Goal: Task Accomplishment & Management: Manage account settings

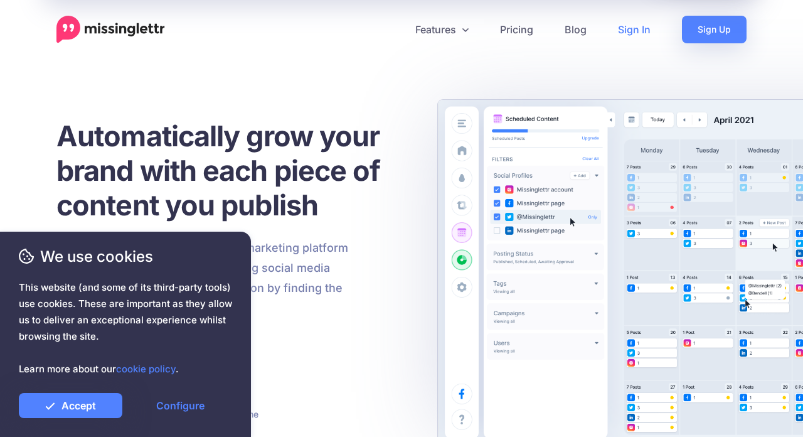
click at [638, 34] on link "Sign In" at bounding box center [634, 30] width 64 height 28
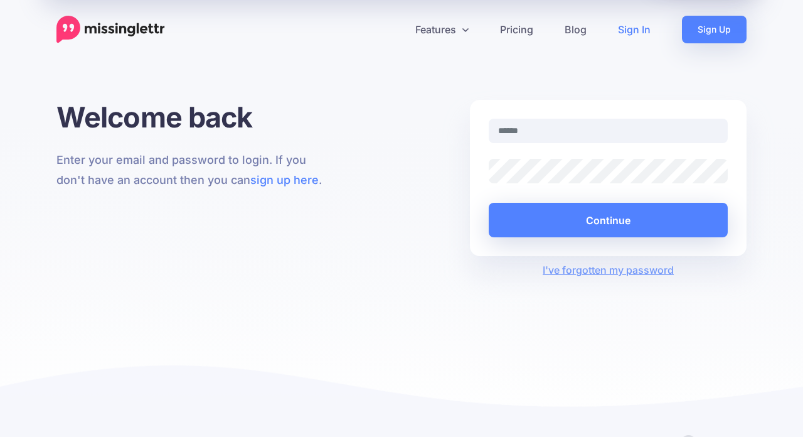
click at [526, 132] on input "text" at bounding box center [608, 131] width 239 height 24
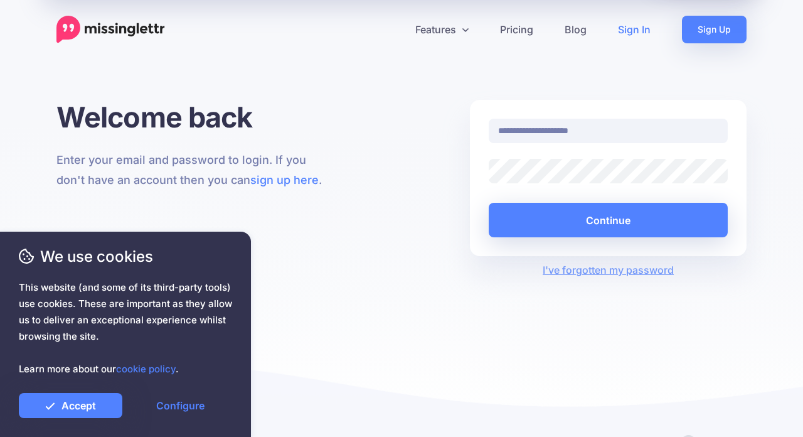
type input "**********"
click at [489, 203] on button "Continue" at bounding box center [608, 220] width 239 height 35
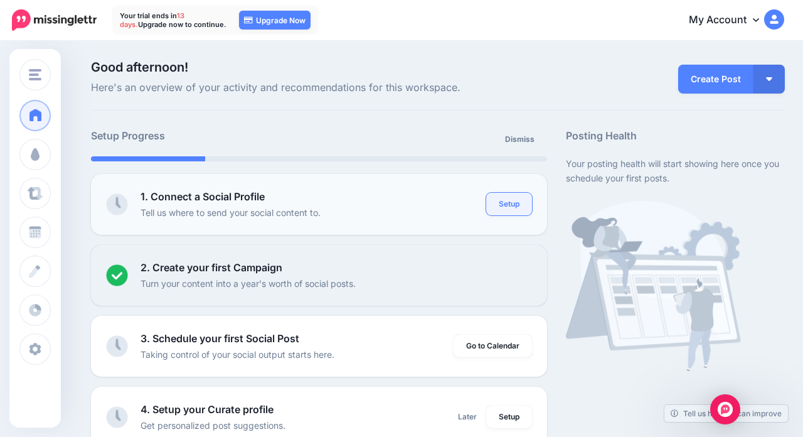
click at [511, 206] on link "Setup" at bounding box center [509, 204] width 46 height 23
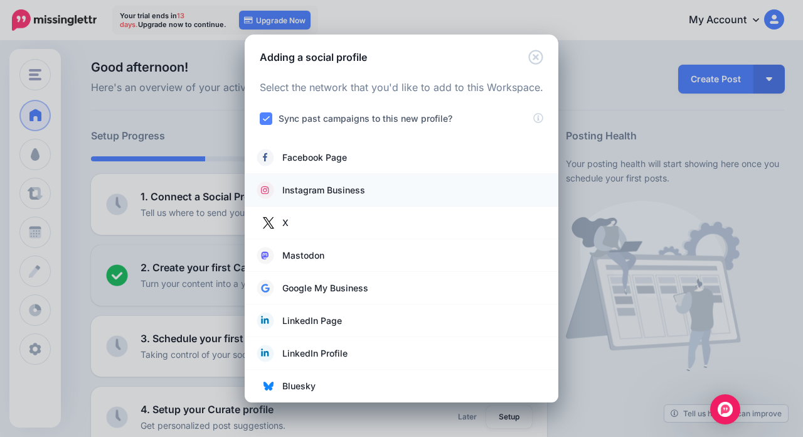
click at [321, 192] on span "Instagram Business" at bounding box center [323, 190] width 83 height 15
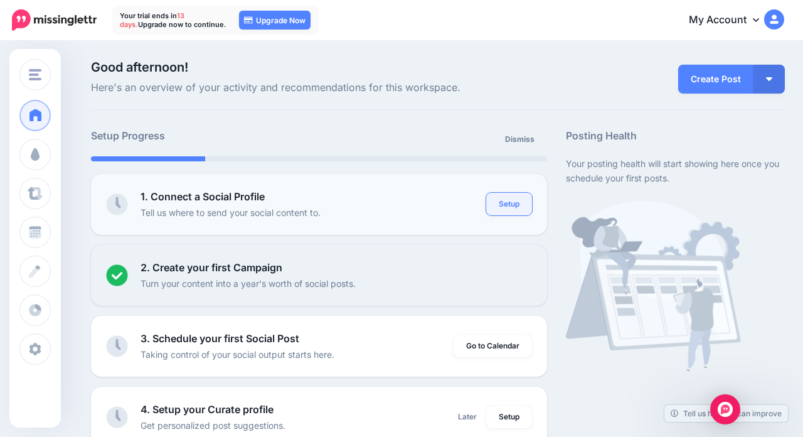
click at [510, 201] on link "Setup" at bounding box center [509, 204] width 46 height 23
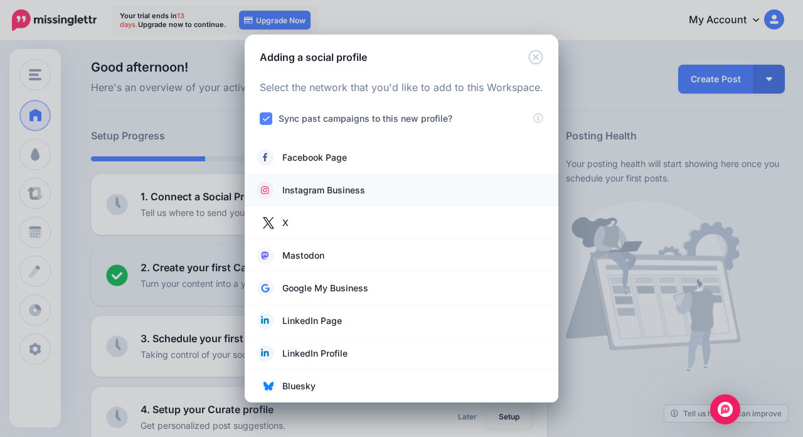
click at [355, 196] on span "Instagram Business" at bounding box center [323, 190] width 83 height 15
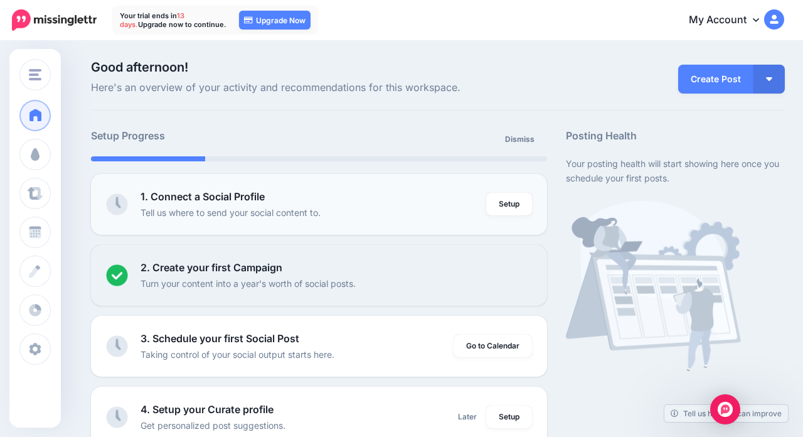
click at [404, 197] on div "1. Connect a Social Profile Tell us where to send your social content to." at bounding box center [314, 204] width 346 height 31
click at [496, 208] on link "Setup" at bounding box center [509, 204] width 46 height 23
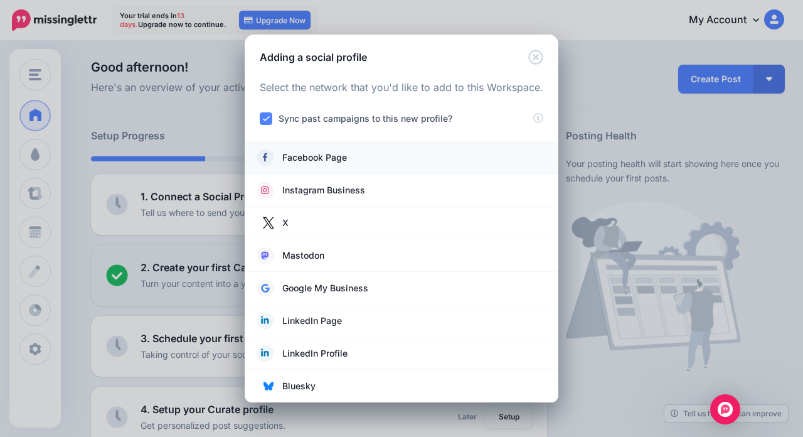
click at [321, 156] on span "Facebook Page" at bounding box center [314, 157] width 65 height 15
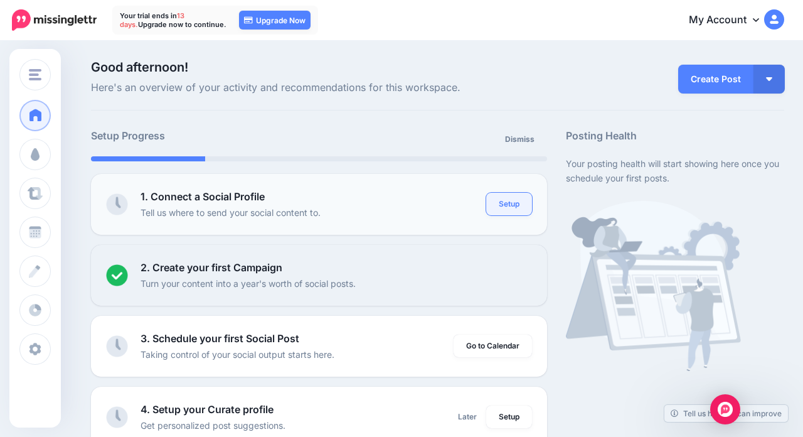
click at [499, 206] on link "Setup" at bounding box center [509, 204] width 46 height 23
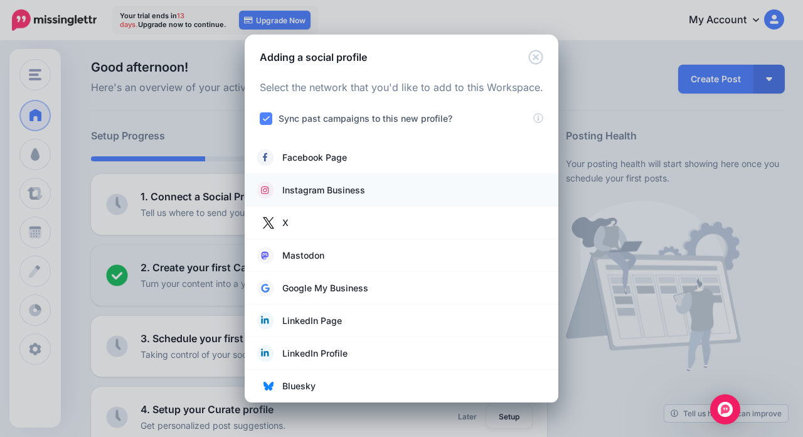
click at [326, 193] on span "Instagram Business" at bounding box center [323, 190] width 83 height 15
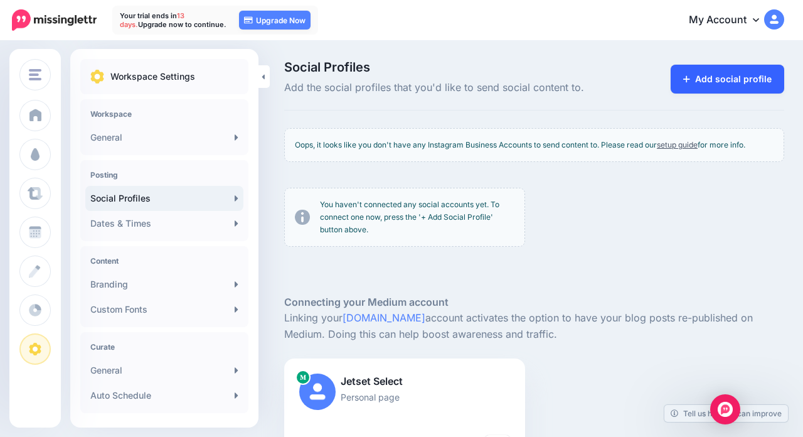
click at [726, 70] on link "Add social profile" at bounding box center [728, 79] width 114 height 29
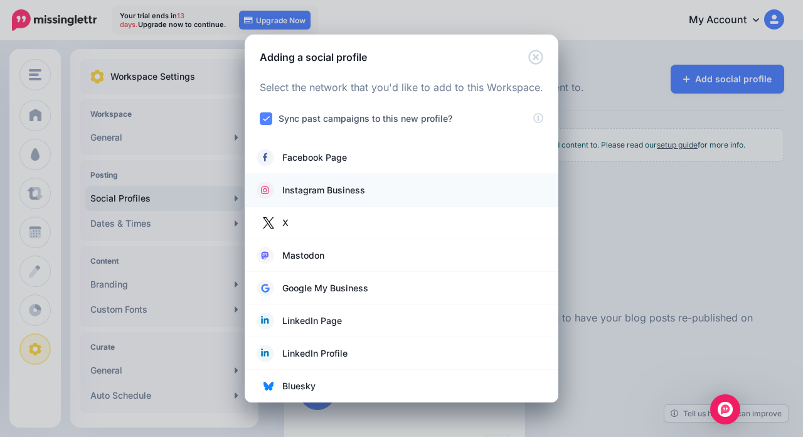
click at [329, 187] on span "Instagram Business" at bounding box center [323, 190] width 83 height 15
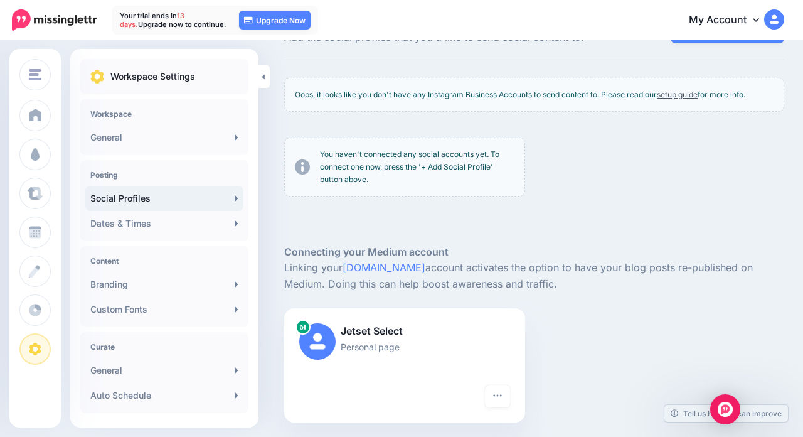
scroll to position [110, 0]
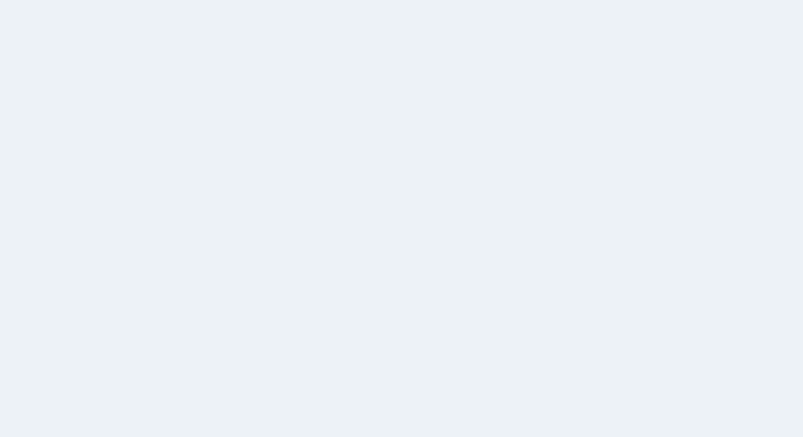
scroll to position [110, 0]
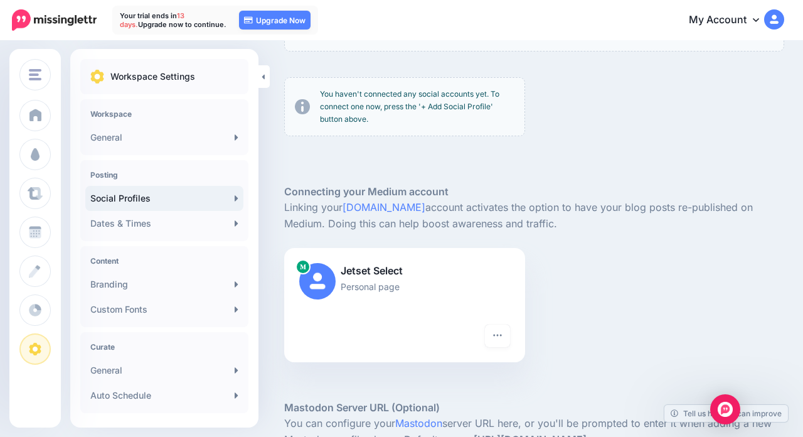
click at [472, 110] on p "You haven't connected any social accounts yet. To connect one now, press the '+…" at bounding box center [417, 107] width 195 height 38
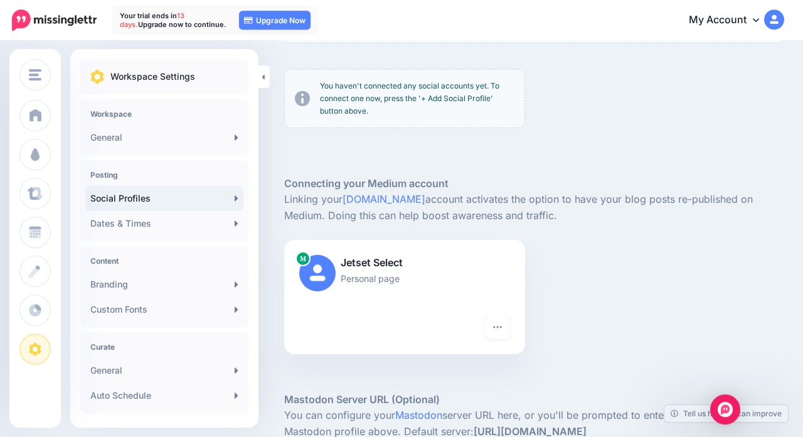
scroll to position [120, 0]
click at [499, 330] on icon "button" at bounding box center [498, 325] width 10 height 10
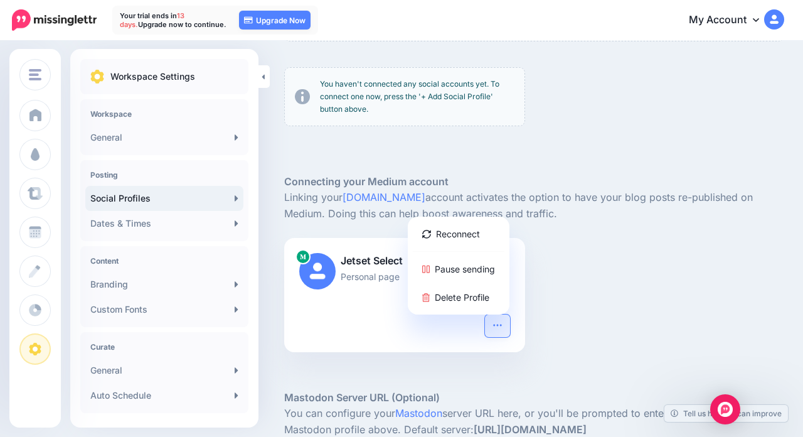
click at [537, 198] on p "Linking your Medium.com account activates the option to have your blog posts re…" at bounding box center [534, 205] width 500 height 33
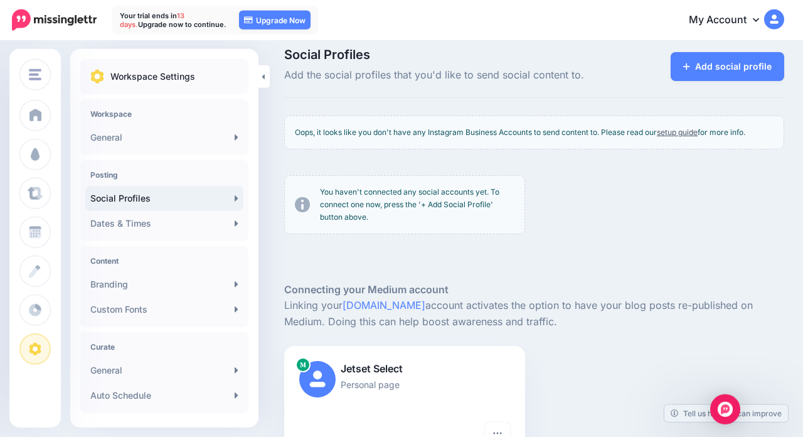
scroll to position [0, 0]
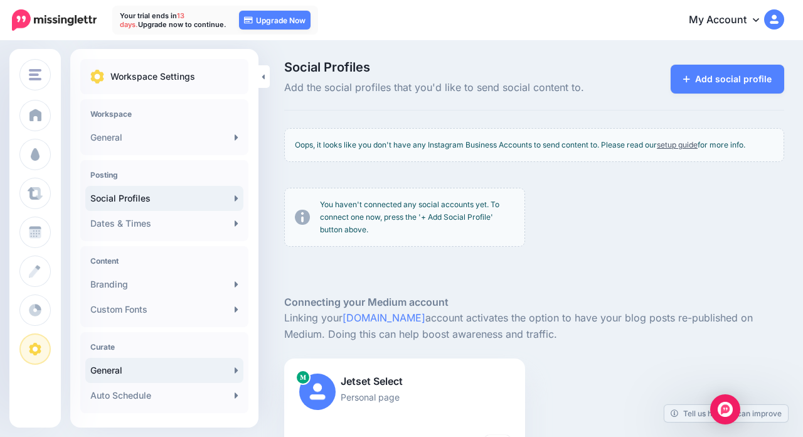
click at [221, 363] on link "General" at bounding box center [164, 370] width 158 height 25
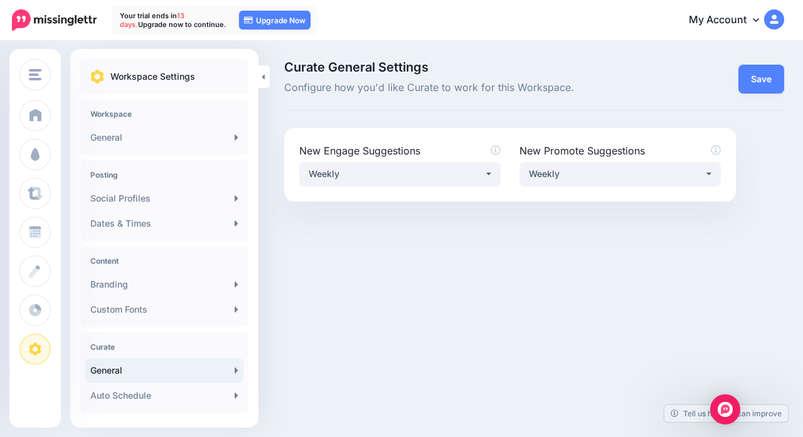
click at [151, 119] on div "Workspace General" at bounding box center [164, 127] width 168 height 56
click at [115, 147] on link "General" at bounding box center [164, 137] width 158 height 25
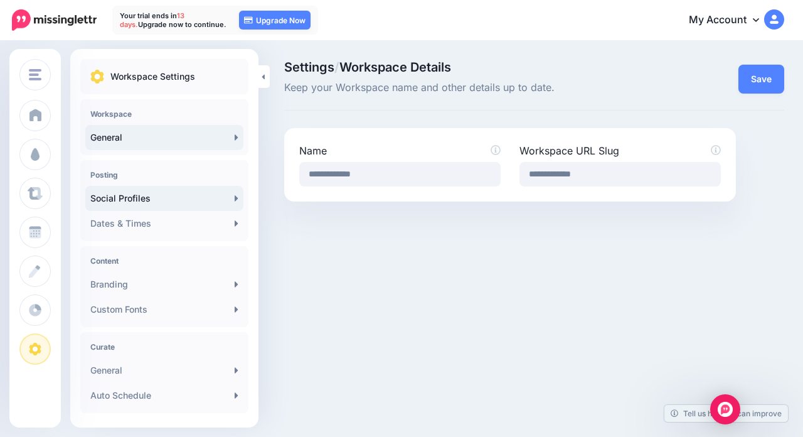
click at [212, 205] on link "Social Profiles" at bounding box center [164, 198] width 158 height 25
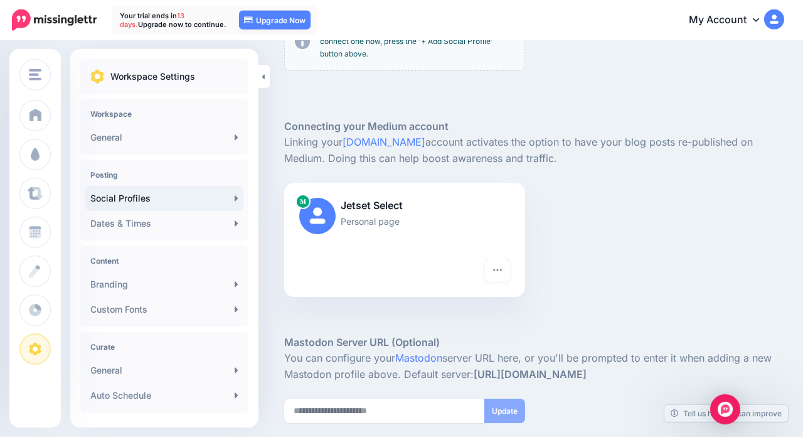
scroll to position [120, 0]
